Goal: Information Seeking & Learning: Learn about a topic

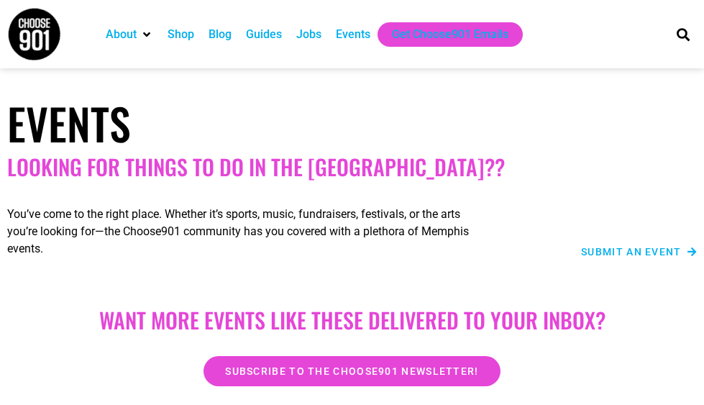
click at [618, 252] on span "Submit an Event" at bounding box center [631, 252] width 101 height 10
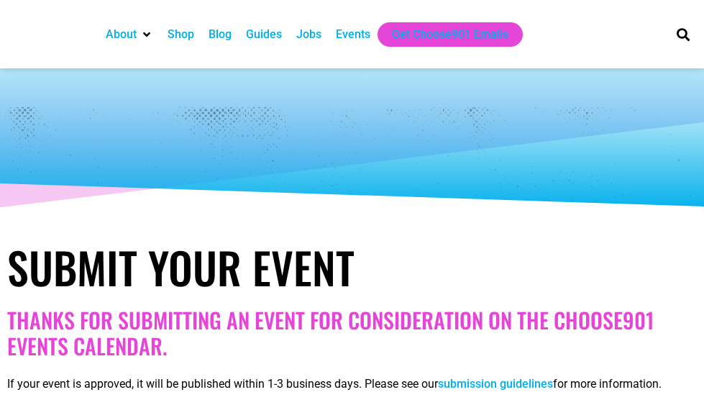
select select
click at [312, 35] on div "Jobs" at bounding box center [308, 34] width 25 height 17
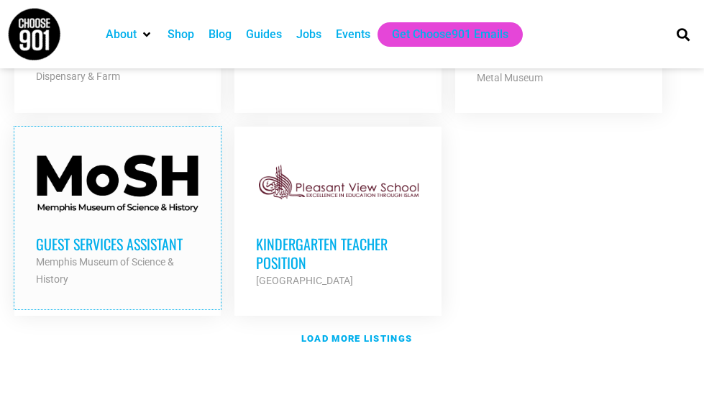
scroll to position [1893, 0]
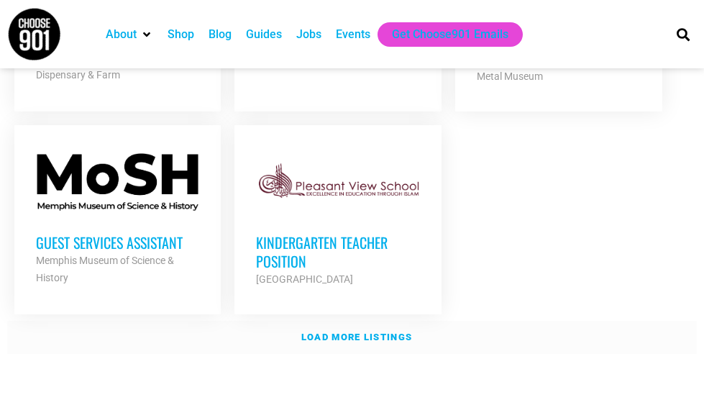
click at [367, 332] on strong "Load more listings" at bounding box center [356, 337] width 111 height 11
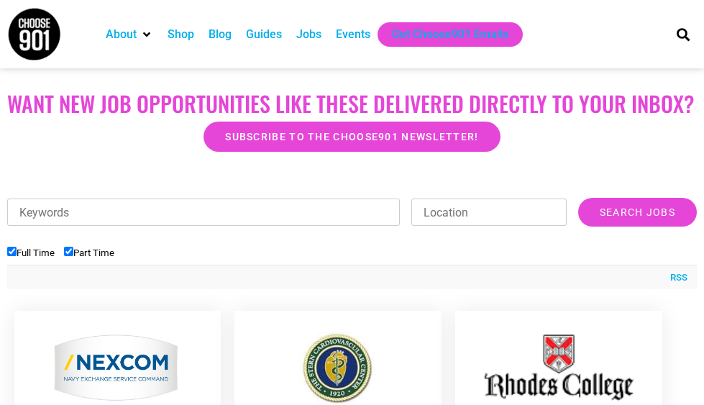
scroll to position [361, 0]
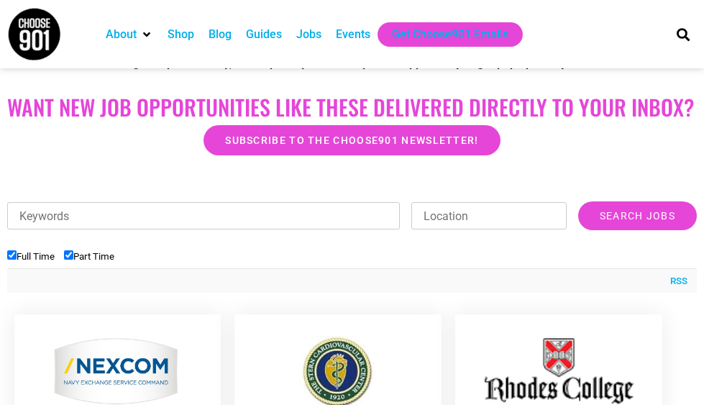
click at [9, 257] on input "Full Time" at bounding box center [11, 254] width 9 height 9
checkbox input "false"
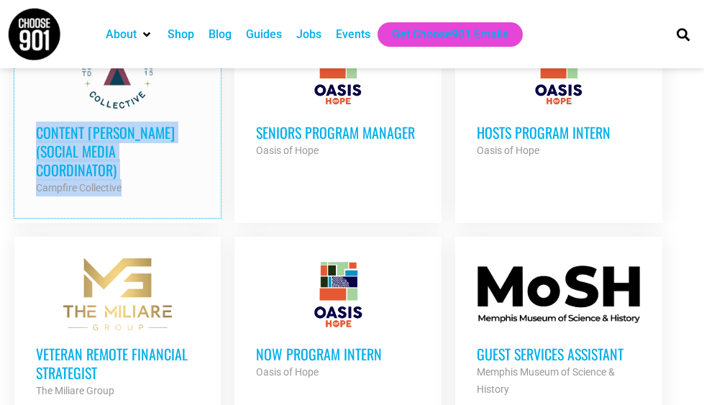
scroll to position [654, 0]
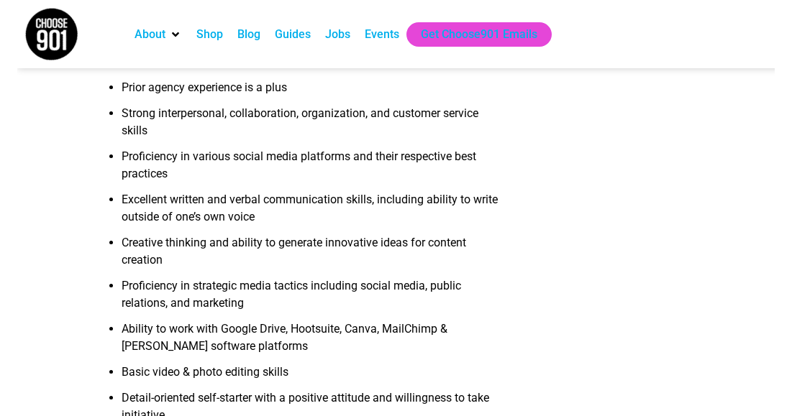
scroll to position [964, 0]
